Goal: Task Accomplishment & Management: Complete application form

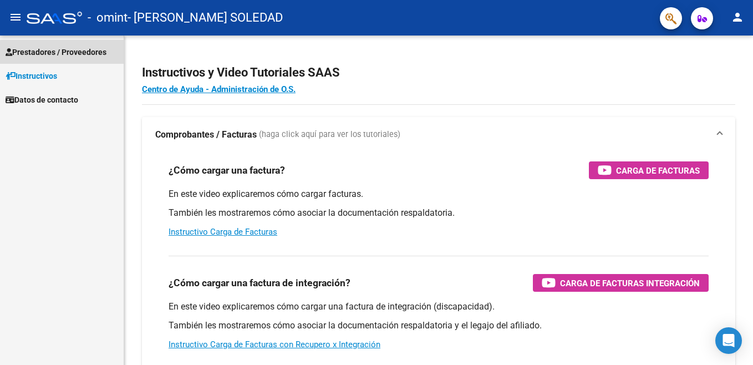
click at [63, 55] on span "Prestadores / Proveedores" at bounding box center [56, 52] width 101 height 12
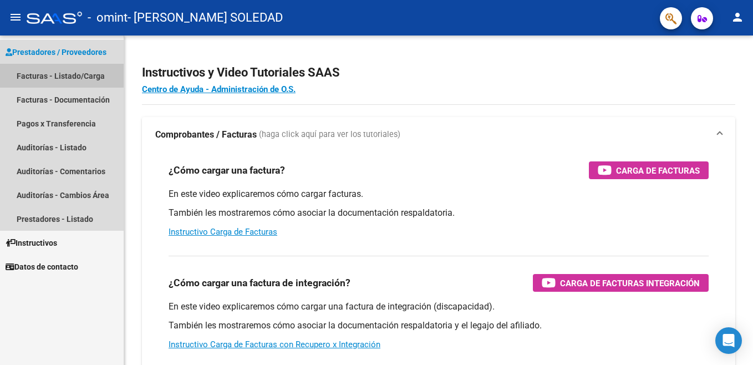
click at [60, 75] on link "Facturas - Listado/Carga" at bounding box center [62, 76] width 124 height 24
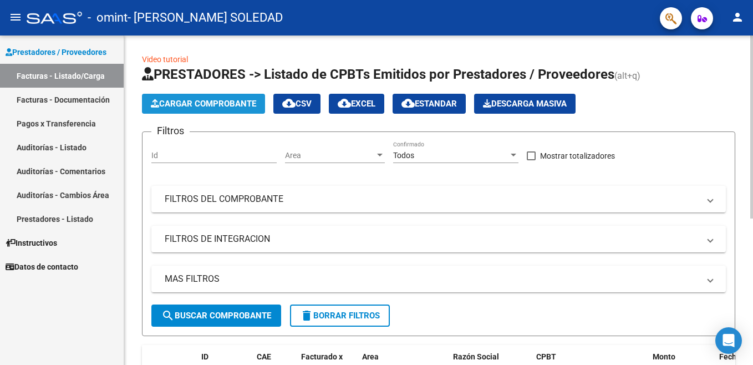
click at [214, 99] on span "Cargar Comprobante" at bounding box center [203, 104] width 105 height 10
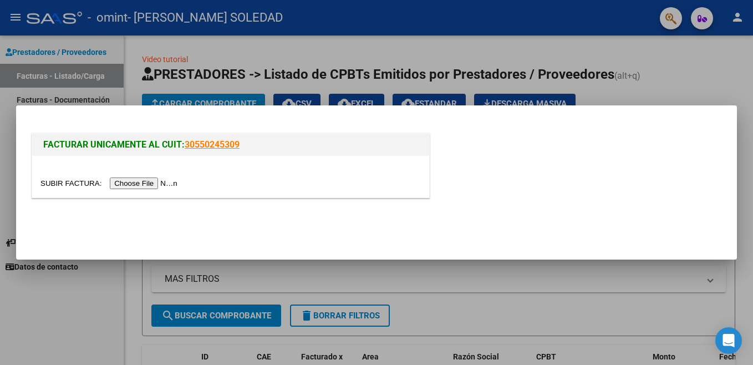
click at [136, 185] on input "file" at bounding box center [110, 183] width 140 height 12
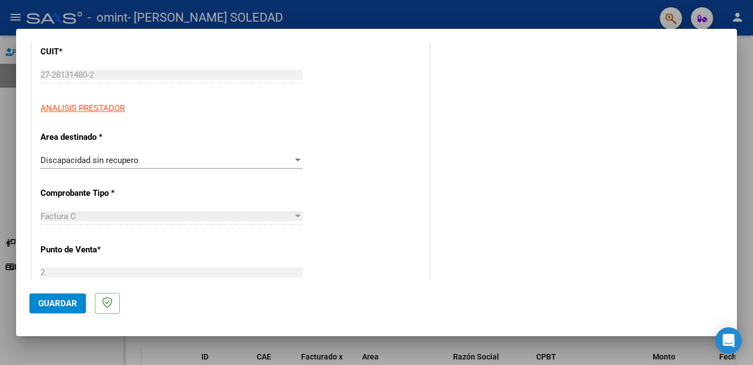
scroll to position [150, 0]
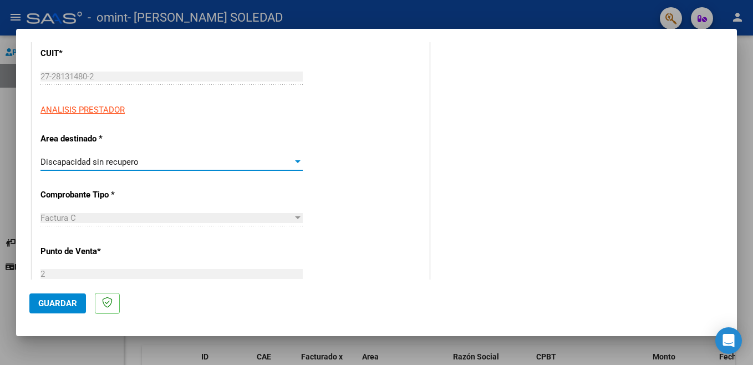
click at [279, 166] on div "Discapacidad sin recupero" at bounding box center [166, 162] width 252 height 10
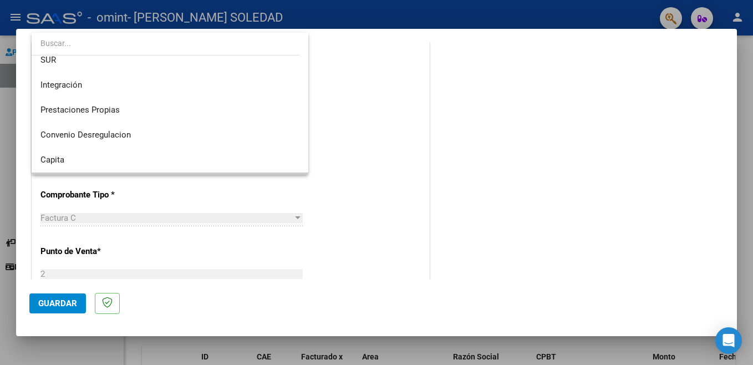
scroll to position [62, 0]
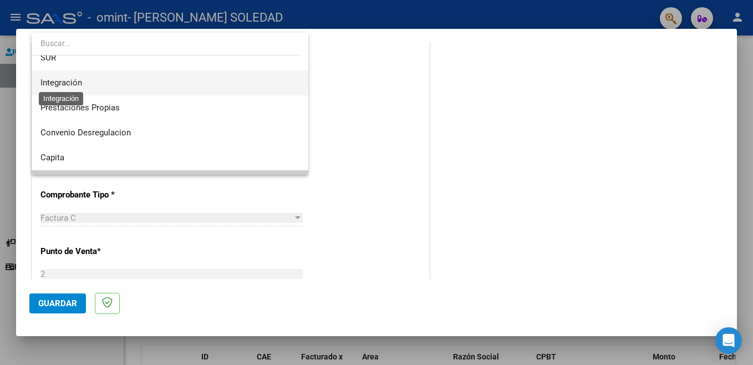
click at [75, 85] on span "Integración" at bounding box center [61, 83] width 42 height 10
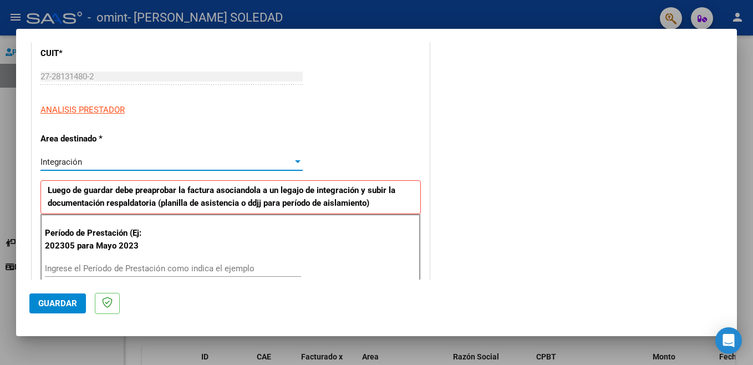
click at [295, 162] on div at bounding box center [298, 161] width 6 height 3
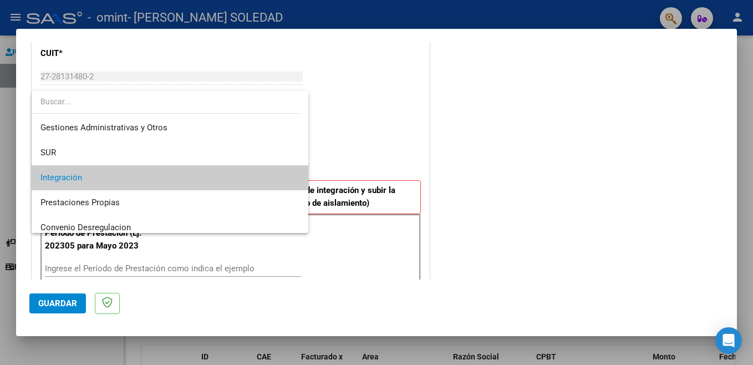
scroll to position [0, 0]
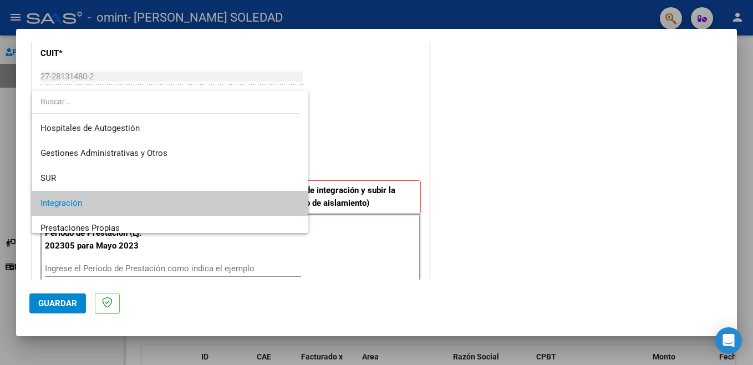
click at [498, 91] on div at bounding box center [376, 182] width 753 height 365
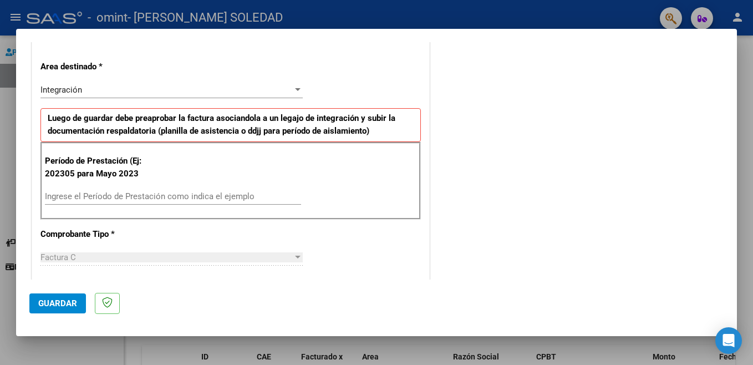
scroll to position [235, 0]
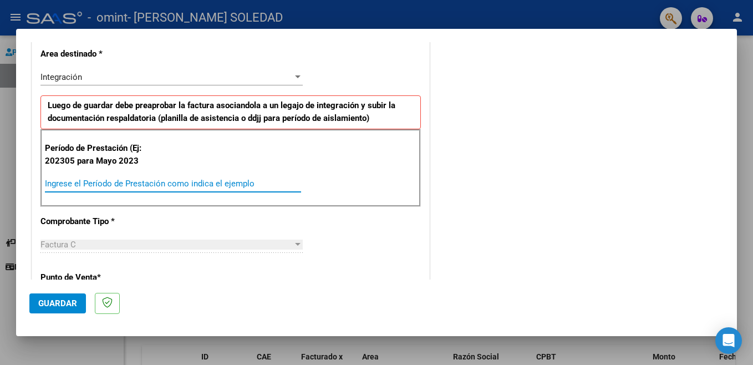
click at [149, 186] on input "Ingrese el Período de Prestación como indica el ejemplo" at bounding box center [173, 183] width 256 height 10
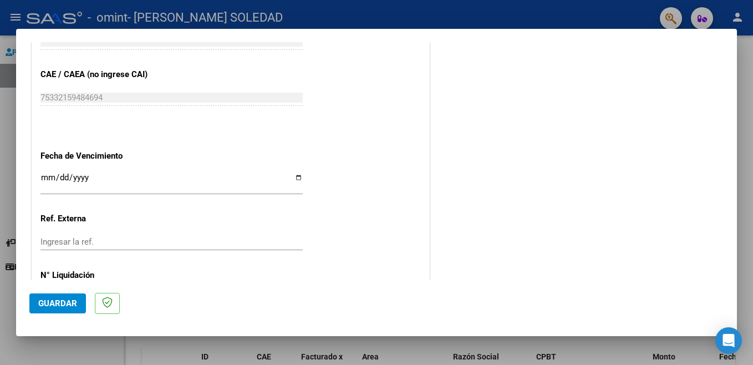
scroll to position [747, 0]
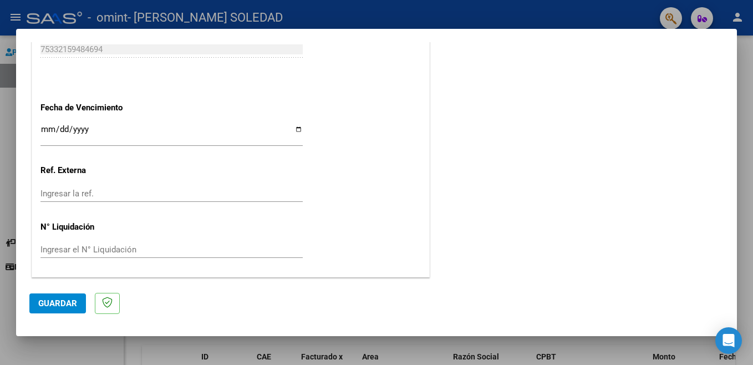
click at [69, 306] on span "Guardar" at bounding box center [57, 303] width 39 height 10
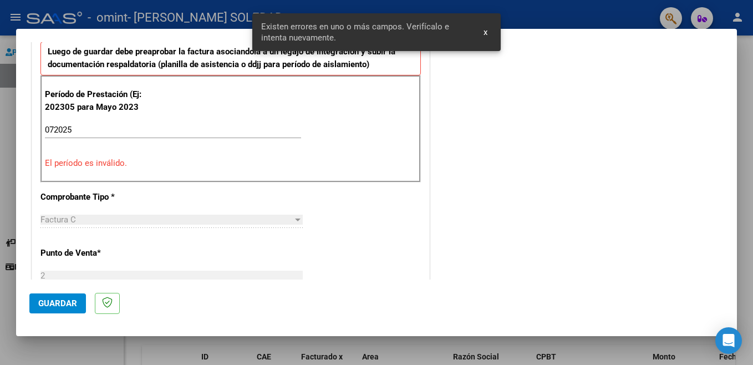
scroll to position [247, 0]
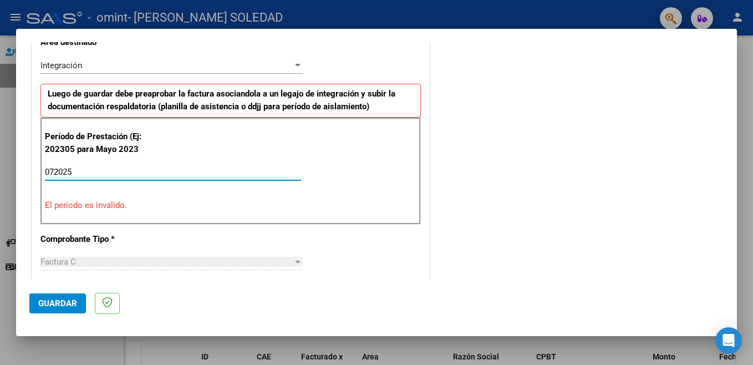
drag, startPoint x: 83, startPoint y: 171, endPoint x: 41, endPoint y: 171, distance: 42.1
click at [41, 171] on div "Período de Prestación (Ej: 202305 para [DATE] 072025 Ingrese el Período de Pres…" at bounding box center [230, 171] width 380 height 106
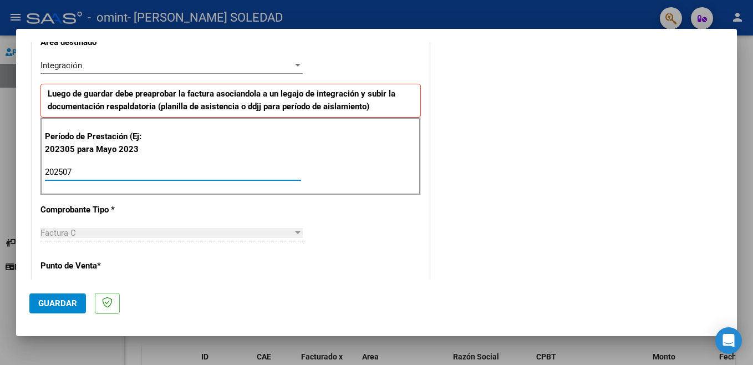
type input "202507"
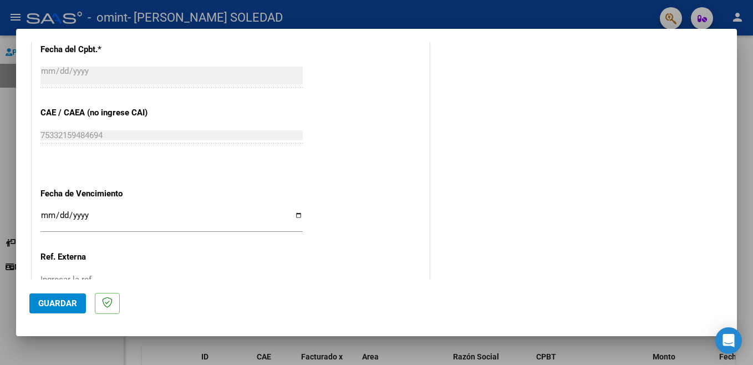
scroll to position [717, 0]
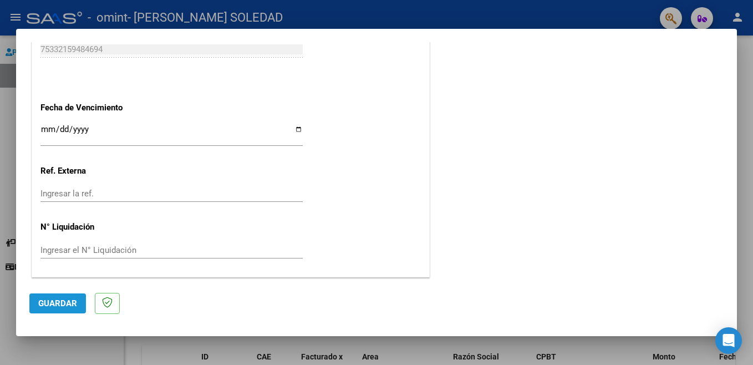
click at [58, 307] on span "Guardar" at bounding box center [57, 303] width 39 height 10
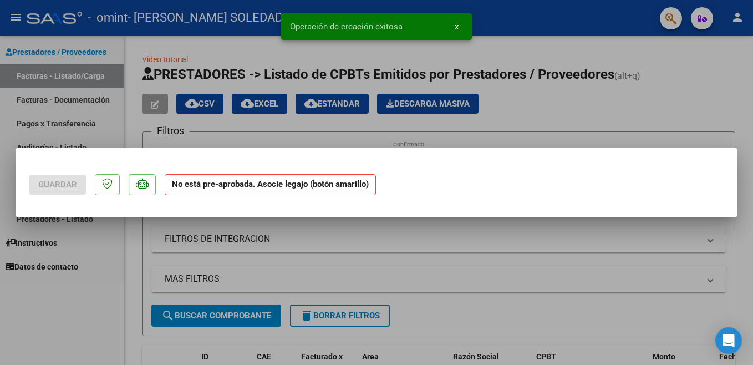
scroll to position [0, 0]
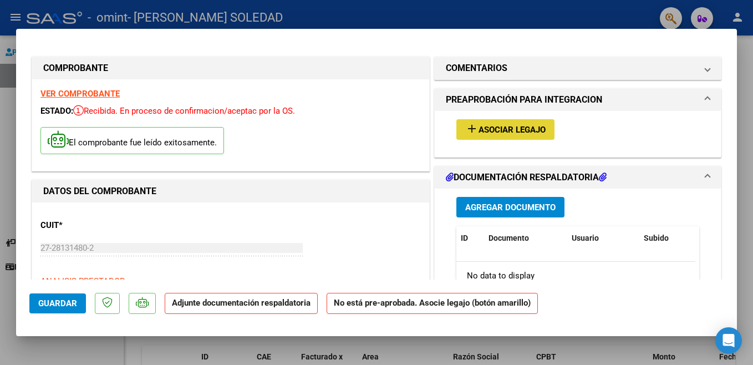
click at [479, 127] on span "Asociar Legajo" at bounding box center [511, 130] width 67 height 10
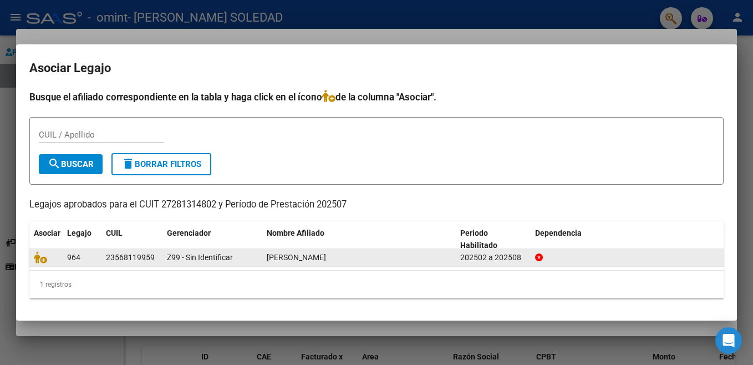
click at [105, 260] on datatable-body-cell "23568119959" at bounding box center [131, 257] width 61 height 17
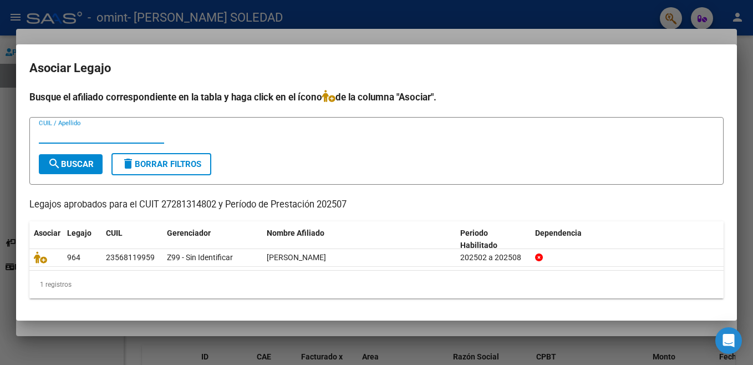
drag, startPoint x: 105, startPoint y: 260, endPoint x: 60, endPoint y: 134, distance: 133.9
click at [60, 134] on input "CUIL / Apellido" at bounding box center [101, 135] width 125 height 10
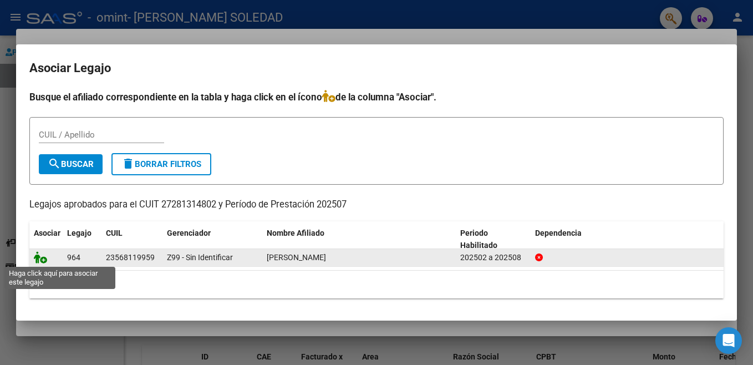
click at [40, 261] on icon at bounding box center [40, 257] width 13 height 12
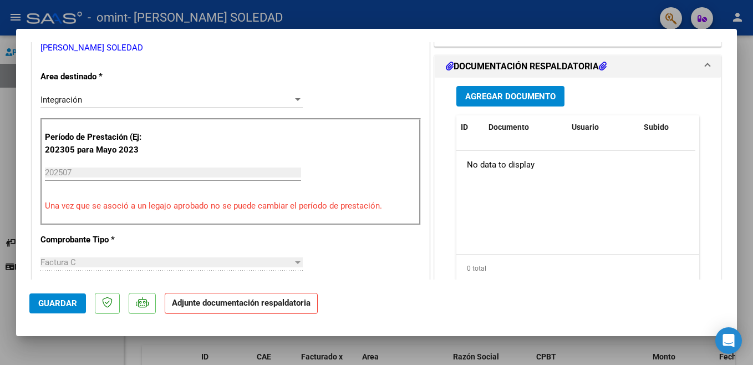
scroll to position [241, 0]
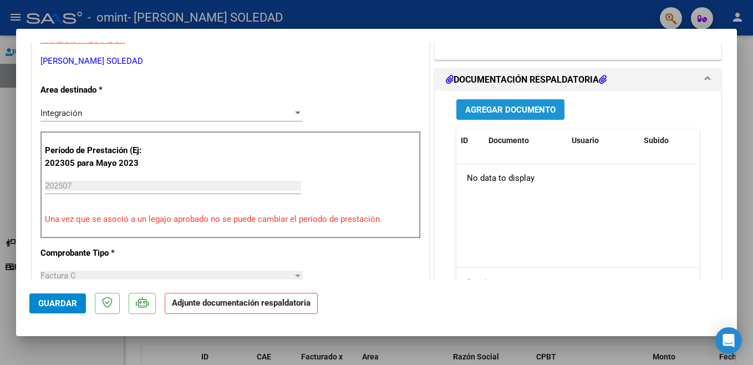
click at [522, 119] on button "Agregar Documento" at bounding box center [510, 109] width 108 height 21
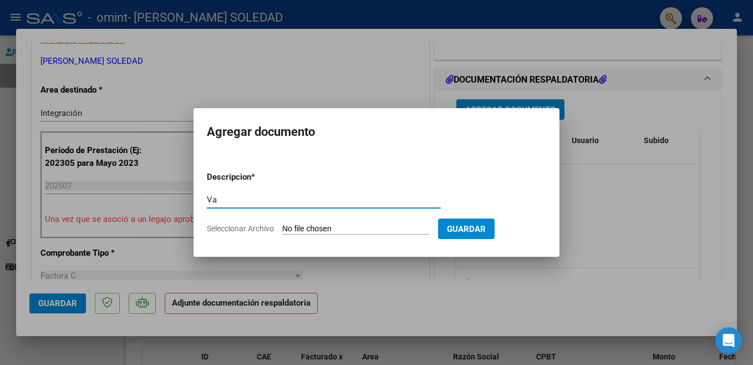
type input "V"
type input "Asistencia [PERSON_NAME][DATE]"
click at [290, 230] on input "Seleccionar Archivo" at bounding box center [355, 229] width 147 height 11
type input "C:\fakepath\asistencia [PERSON_NAME].pdf"
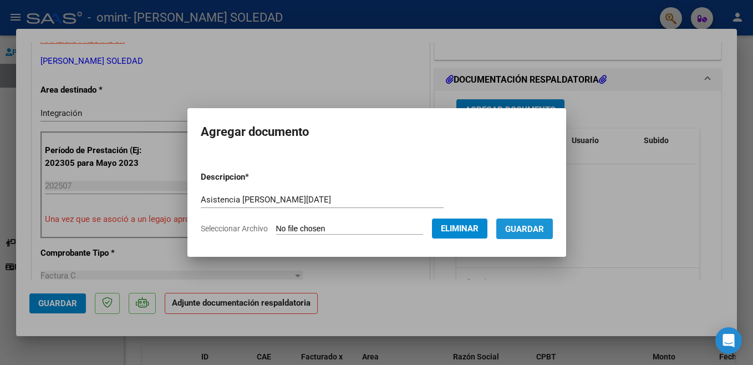
click at [527, 224] on span "Guardar" at bounding box center [524, 229] width 39 height 10
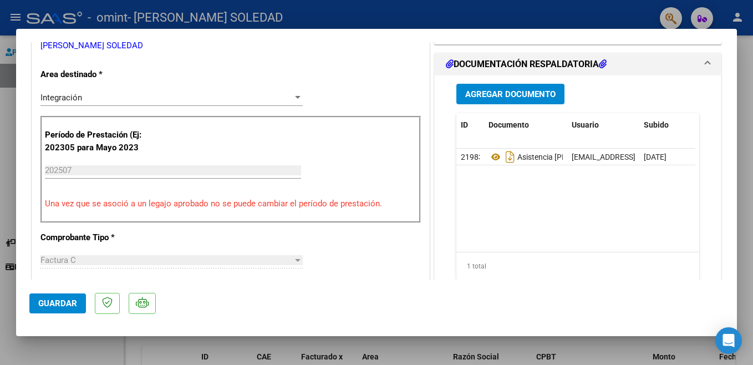
scroll to position [0, 0]
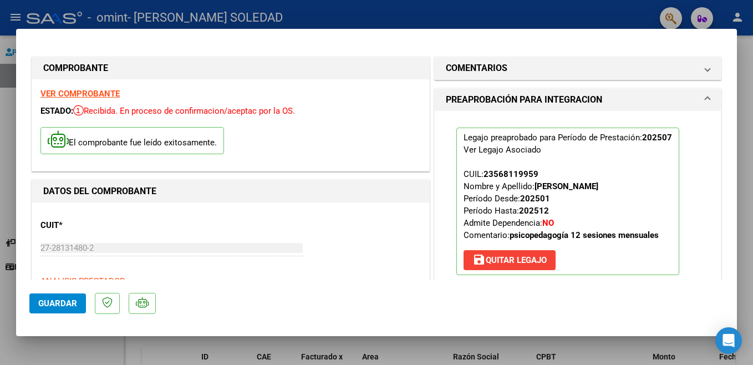
click at [613, 23] on div at bounding box center [376, 182] width 753 height 365
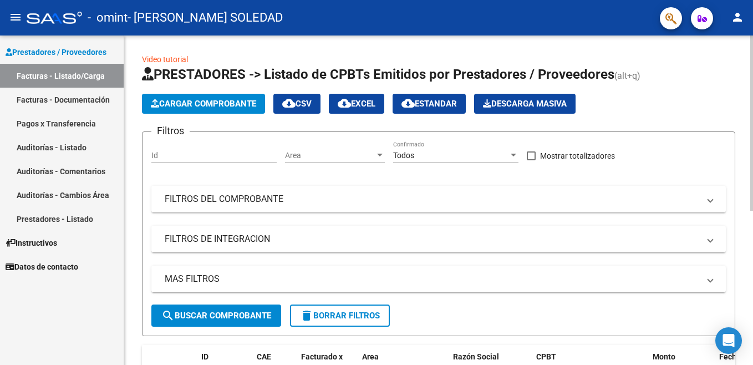
click at [185, 95] on button "Cargar Comprobante" at bounding box center [203, 104] width 123 height 20
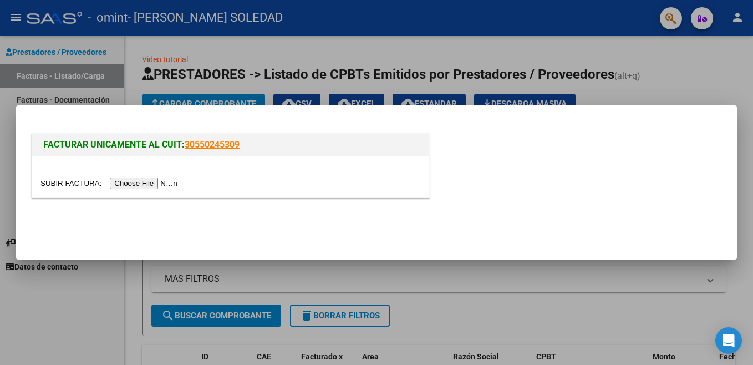
click at [242, 49] on div at bounding box center [376, 182] width 753 height 365
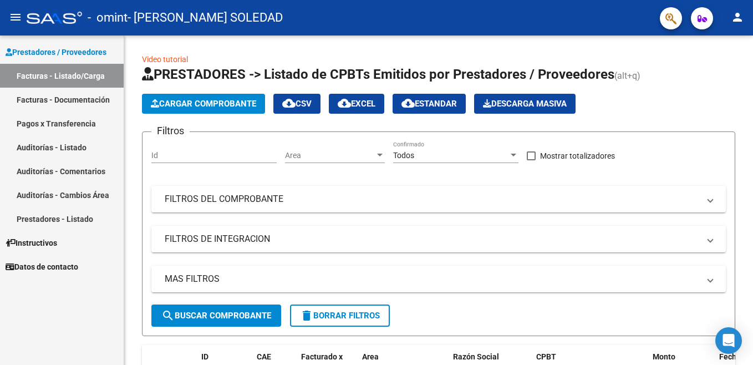
click at [46, 90] on link "Facturas - Documentación" at bounding box center [62, 100] width 124 height 24
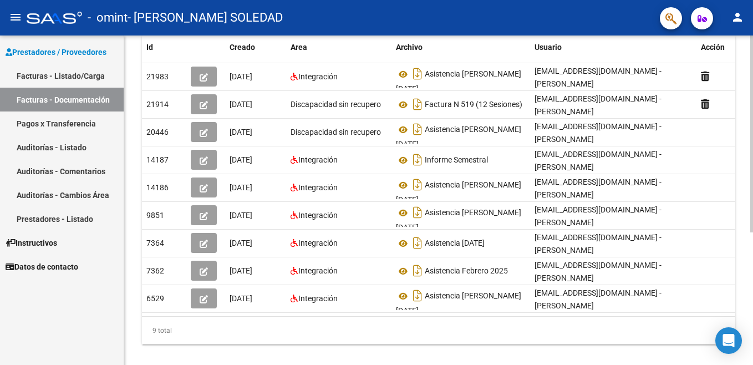
click at [752, 276] on html "menu - omint - [PERSON_NAME] SOLEDAD person Prestadores / Proveedores Facturas …" at bounding box center [376, 182] width 753 height 365
drag, startPoint x: 252, startPoint y: 315, endPoint x: 191, endPoint y: 317, distance: 60.4
click at [191, 315] on datatable-body "21983 [DATE] Integración Asistencia [PERSON_NAME][DATE] [EMAIL_ADDRESS][DOMAIN_…" at bounding box center [438, 188] width 593 height 253
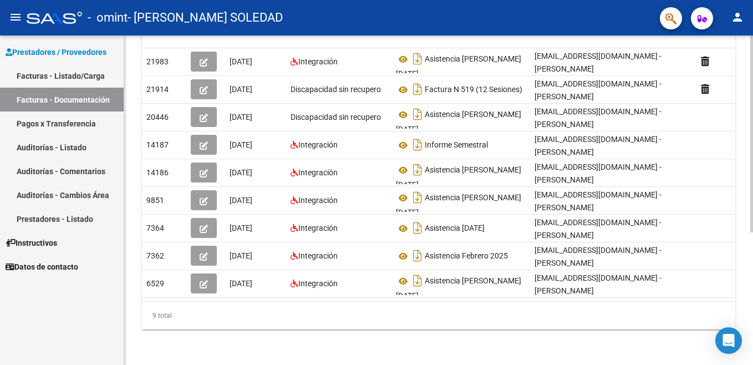
click at [752, 230] on html "menu - omint - [PERSON_NAME] SOLEDAD person Prestadores / Proveedores Facturas …" at bounding box center [376, 182] width 753 height 365
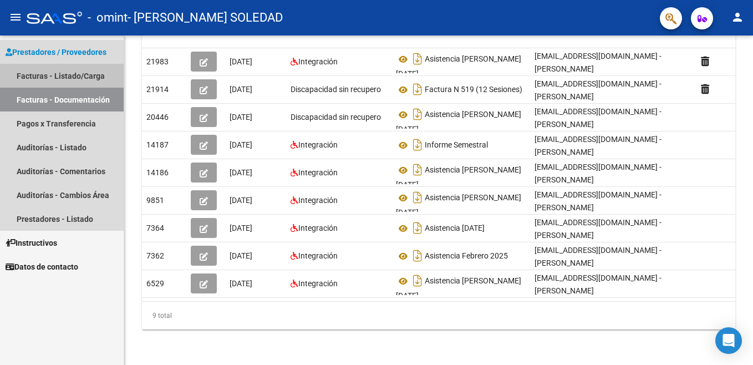
click at [72, 72] on link "Facturas - Listado/Carga" at bounding box center [62, 76] width 124 height 24
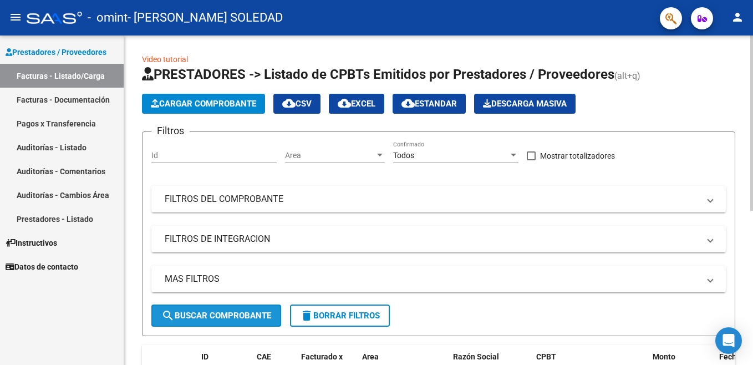
click at [232, 322] on button "search Buscar Comprobante" at bounding box center [216, 315] width 130 height 22
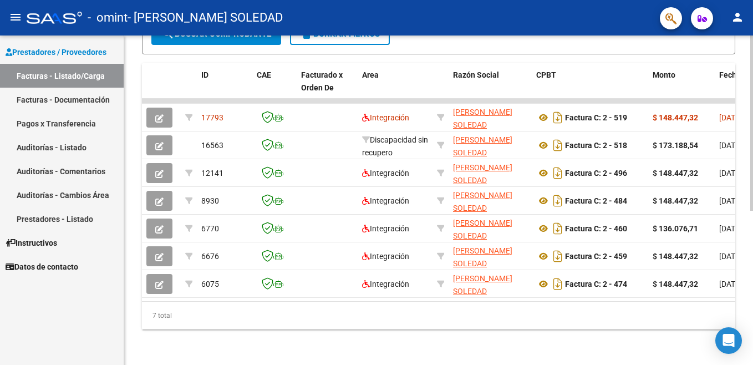
scroll to position [290, 0]
click at [752, 340] on html "menu - omint - [PERSON_NAME] SOLEDAD person Prestadores / Proveedores Facturas …" at bounding box center [376, 182] width 753 height 365
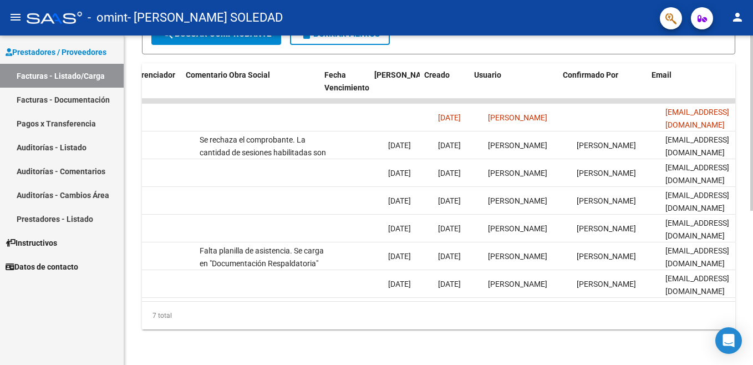
scroll to position [0, 1744]
